Goal: Check status: Check status

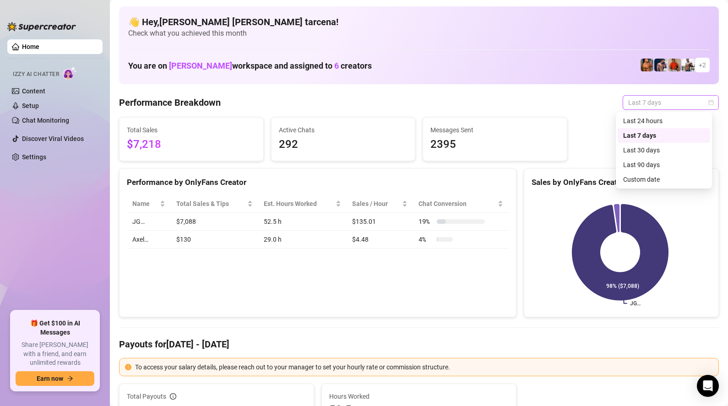
click at [652, 100] on span "Last 7 days" at bounding box center [670, 103] width 85 height 14
click at [658, 182] on div "Custom date" at bounding box center [664, 179] width 82 height 10
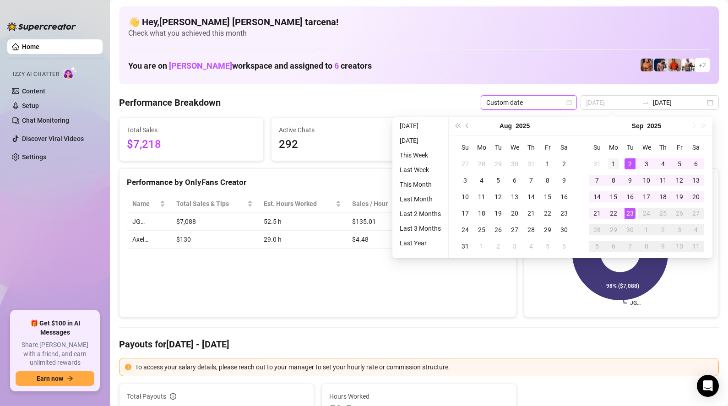
type input "[DATE]"
click at [611, 161] on div "1" at bounding box center [613, 163] width 11 height 11
type input "[DATE]"
click at [629, 215] on div "23" at bounding box center [630, 213] width 11 height 11
type input "[DATE]"
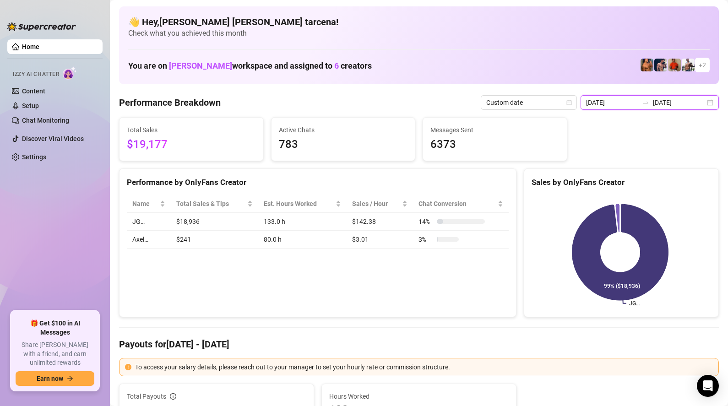
click at [637, 106] on input "[DATE]" at bounding box center [612, 103] width 52 height 10
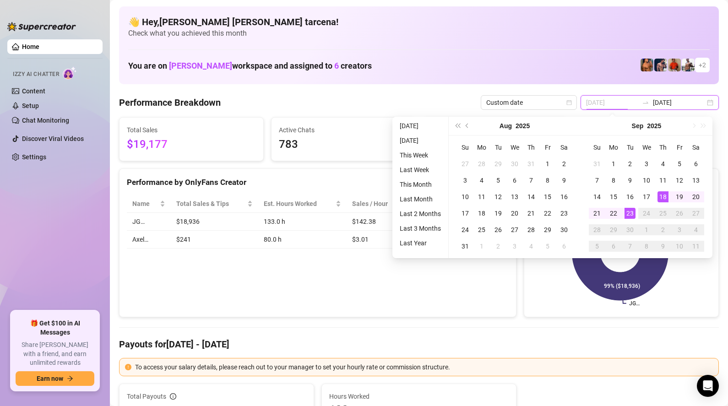
type input "[DATE]"
click at [631, 215] on div "23" at bounding box center [630, 213] width 11 height 11
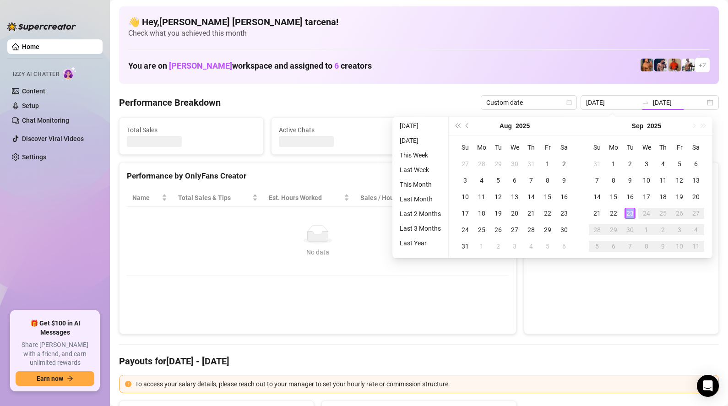
type input "[DATE]"
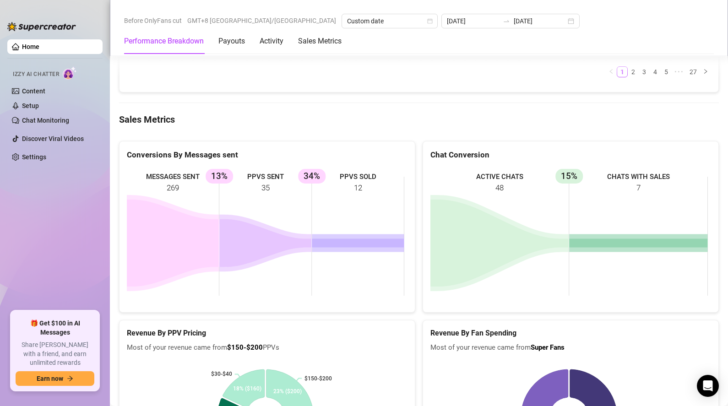
scroll to position [1132, 0]
